Goal: Transaction & Acquisition: Book appointment/travel/reservation

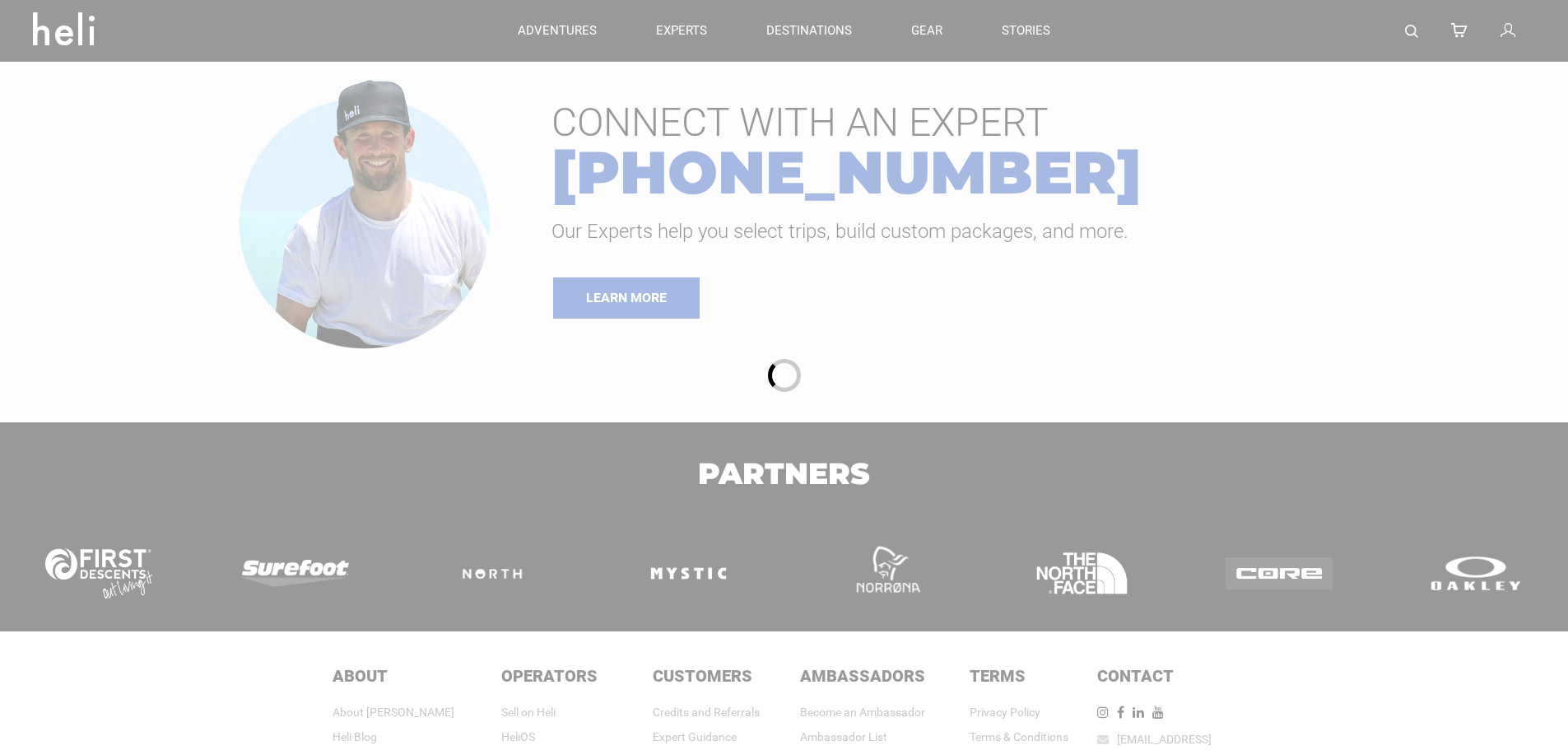
type input "Heli Skiing"
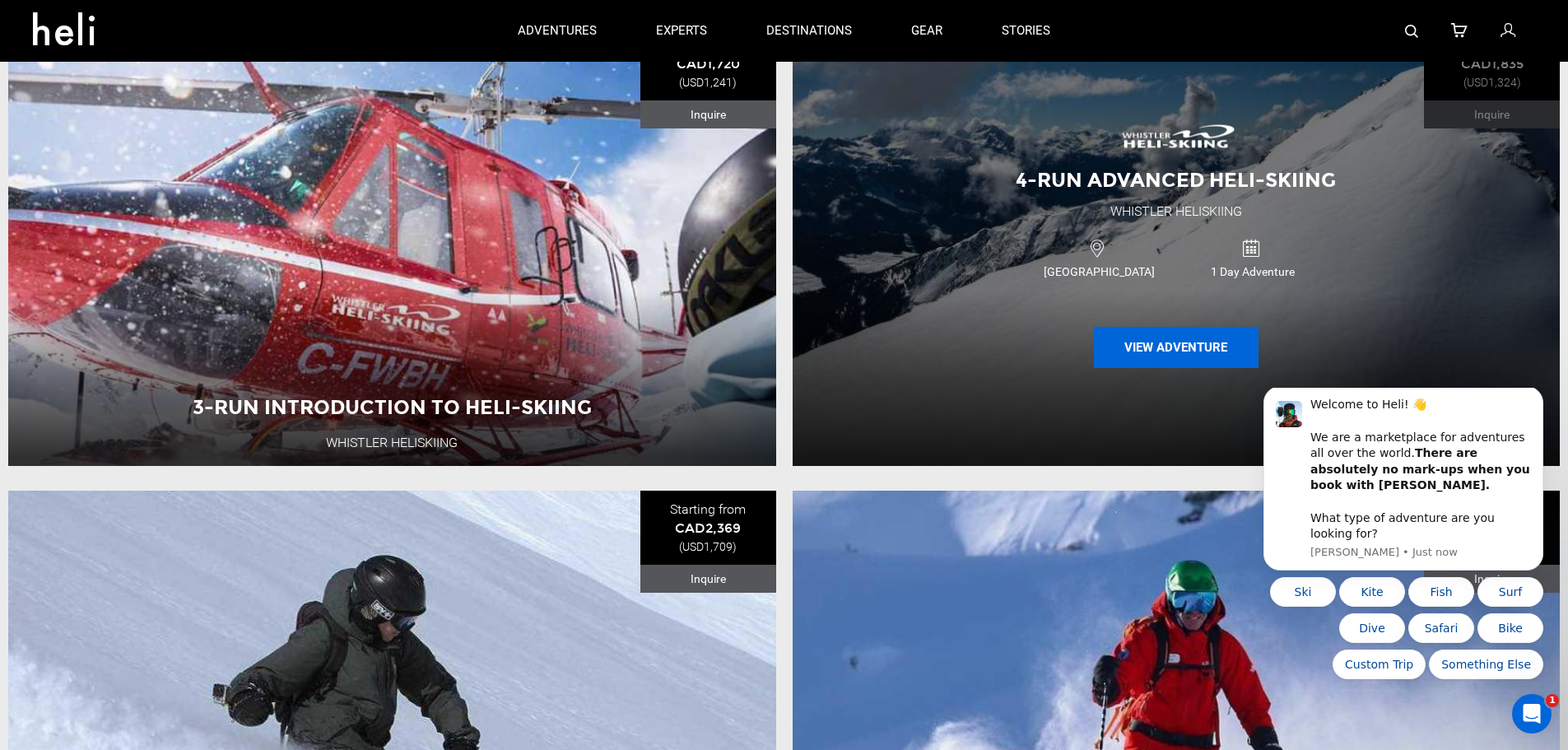
click at [1117, 351] on button "View Adventure" at bounding box center [1176, 347] width 165 height 41
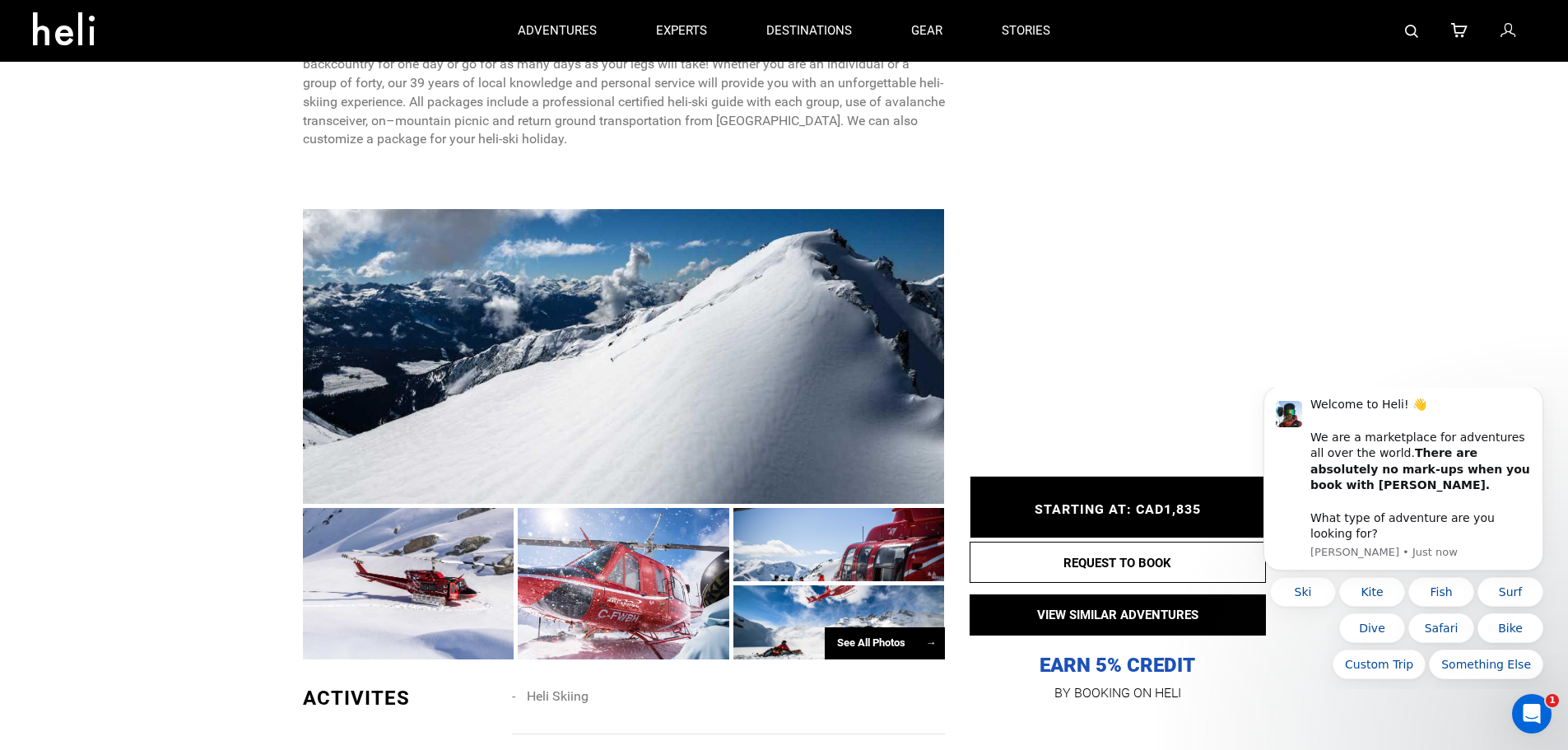
scroll to position [741, 0]
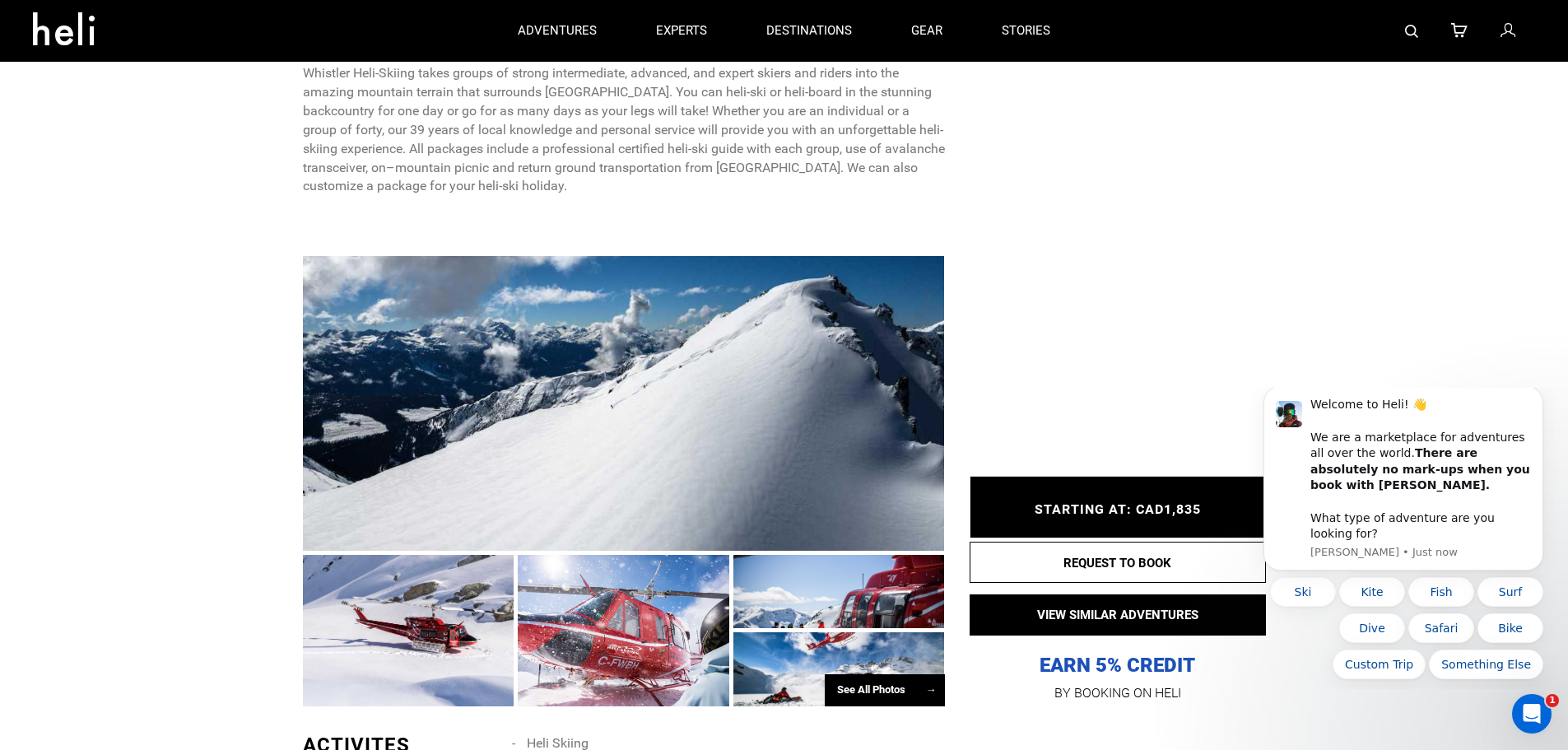
type input "Heli Skiing"
